Goal: Information Seeking & Learning: Learn about a topic

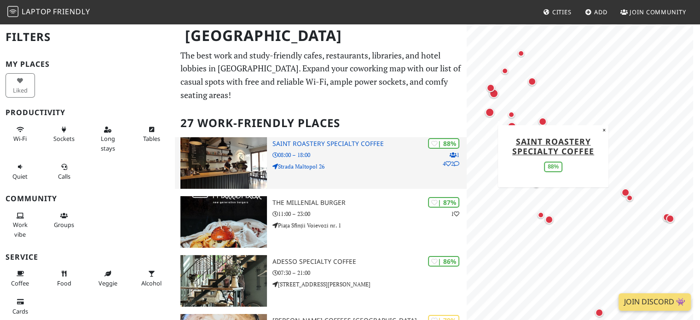
click at [243, 189] on img at bounding box center [223, 163] width 86 height 52
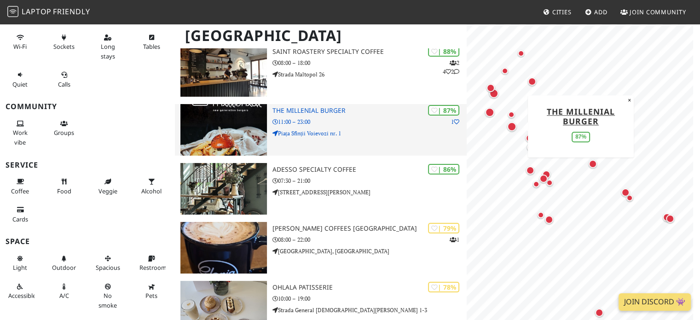
scroll to position [138, 0]
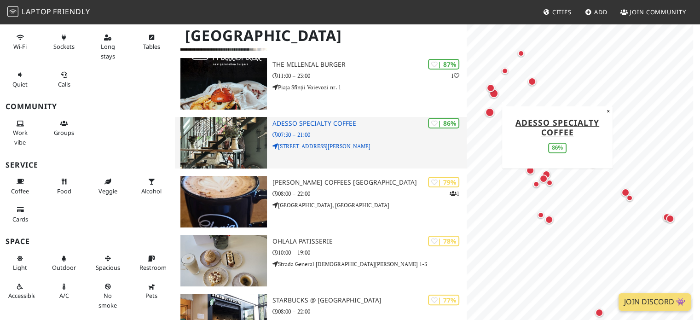
click at [209, 168] on img at bounding box center [223, 143] width 86 height 52
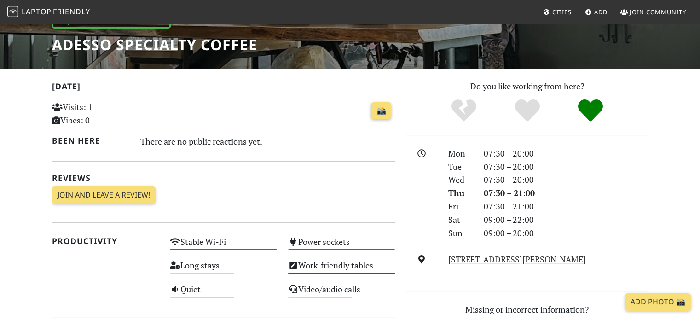
scroll to position [92, 0]
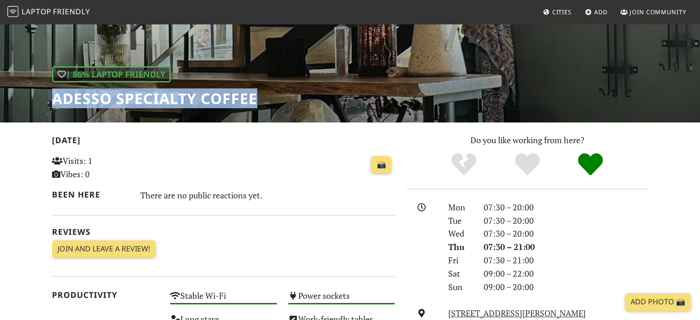
drag, startPoint x: 48, startPoint y: 140, endPoint x: 375, endPoint y: 176, distance: 328.7
click at [375, 176] on div "| 86% Laptop Friendly ADESSO Specialty Coffee Today Visits: 1 Vibes: 0 📸 Been h…" at bounding box center [350, 311] width 700 height 760
copy h1 "ADESSO Specialty Coffee"
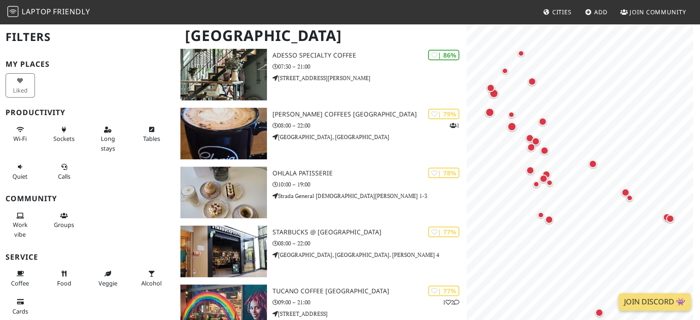
scroll to position [230, 0]
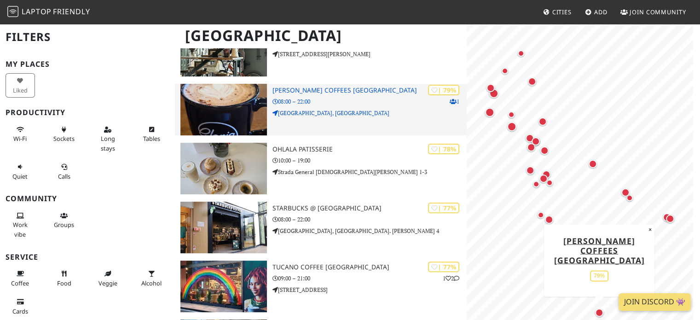
click at [306, 94] on h3 "Gloria Jean's Coffees Sun Plaza" at bounding box center [369, 91] width 195 height 8
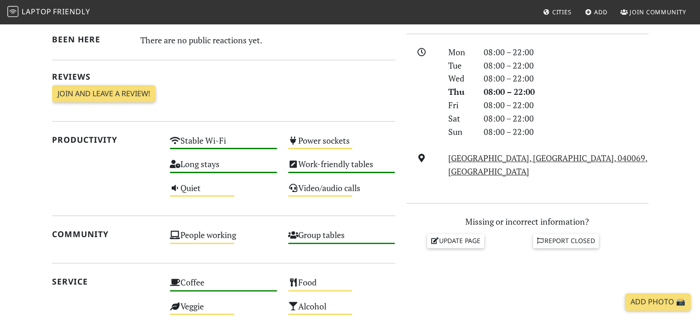
scroll to position [230, 0]
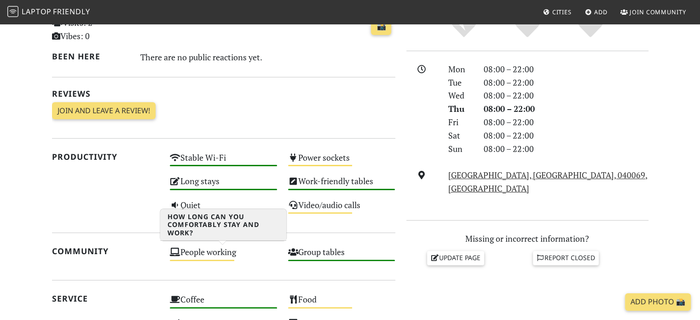
click at [199, 197] on div "Long stays High" at bounding box center [223, 185] width 118 height 23
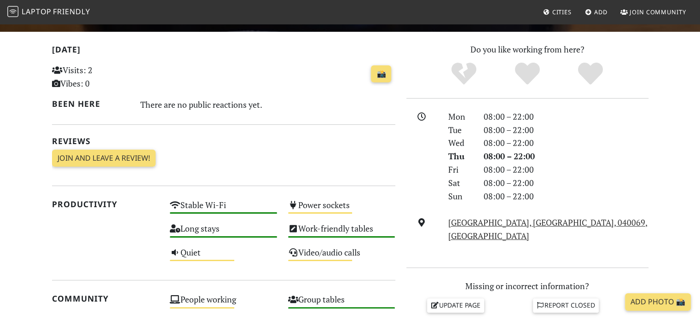
scroll to position [92, 0]
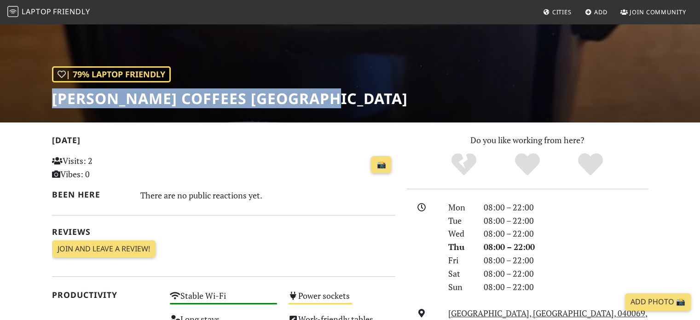
drag, startPoint x: 396, startPoint y: 141, endPoint x: 44, endPoint y: 157, distance: 352.0
click at [44, 122] on div "| 79% Laptop Friendly [PERSON_NAME] Coffees [GEOGRAPHIC_DATA]" at bounding box center [350, 26] width 700 height 191
copy h1 "[PERSON_NAME] Coffees [GEOGRAPHIC_DATA]"
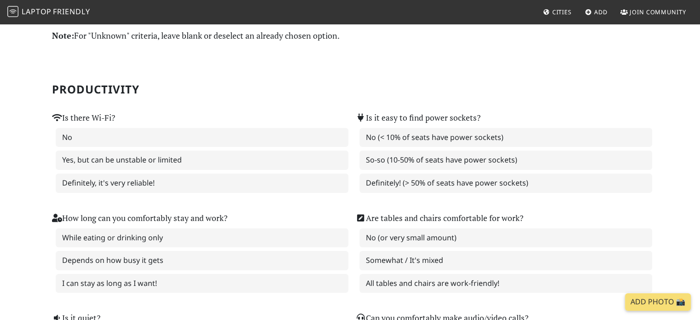
scroll to position [46, 0]
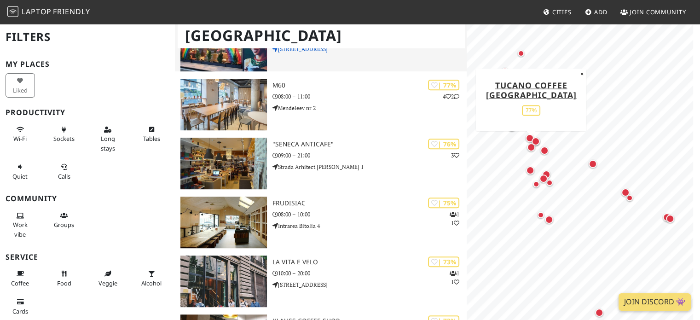
scroll to position [460, 0]
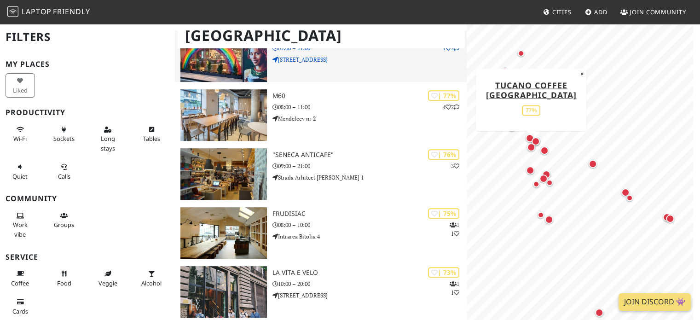
click at [256, 82] on img at bounding box center [223, 56] width 86 height 52
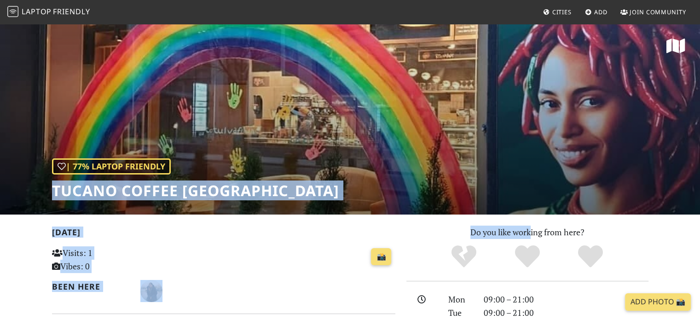
drag, startPoint x: 48, startPoint y: 246, endPoint x: 531, endPoint y: 288, distance: 484.7
click at [350, 214] on div "| 77% Laptop Friendly Tucano Coffee [GEOGRAPHIC_DATA]" at bounding box center [350, 118] width 700 height 191
drag, startPoint x: 159, startPoint y: 234, endPoint x: 128, endPoint y: 234, distance: 31.8
click at [159, 199] on h1 "Tucano Coffee [GEOGRAPHIC_DATA]" at bounding box center [195, 190] width 287 height 17
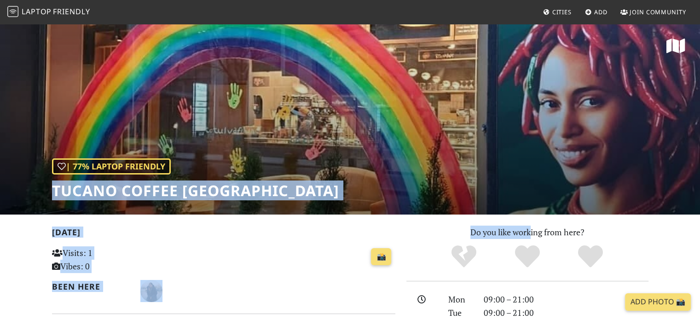
click at [96, 199] on h1 "Tucano Coffee [GEOGRAPHIC_DATA]" at bounding box center [195, 190] width 287 height 17
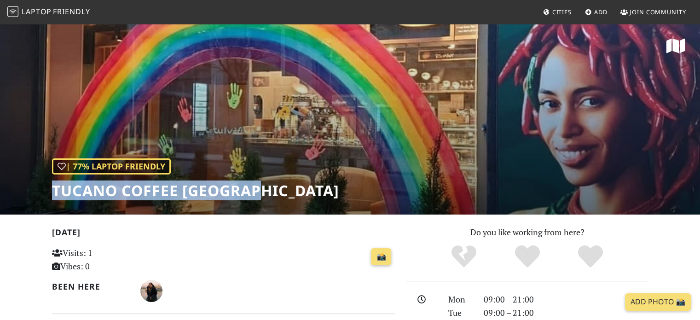
drag, startPoint x: 42, startPoint y: 234, endPoint x: 334, endPoint y: 254, distance: 292.0
click at [334, 214] on div "| 77% Laptop Friendly Tucano Coffee [GEOGRAPHIC_DATA]" at bounding box center [350, 118] width 700 height 191
copy h1 "Tucano Coffee [GEOGRAPHIC_DATA]"
